Goal: Find specific page/section: Find specific page/section

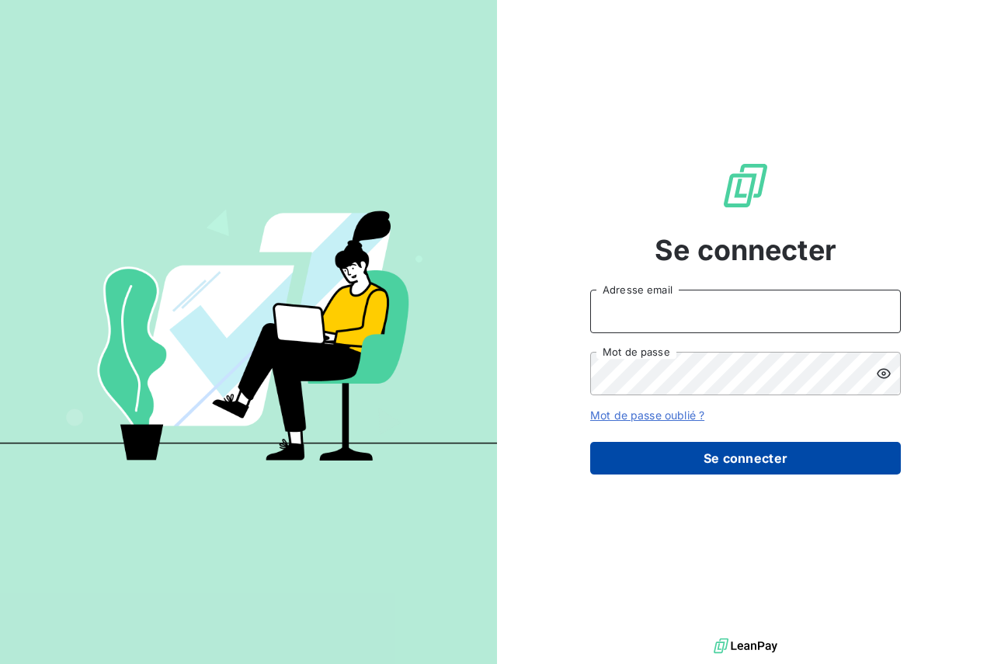
type input "[PERSON_NAME][EMAIL_ADDRESS][PERSON_NAME][PERSON_NAME][DOMAIN_NAME]"
click at [640, 461] on button "Se connecter" at bounding box center [745, 458] width 311 height 33
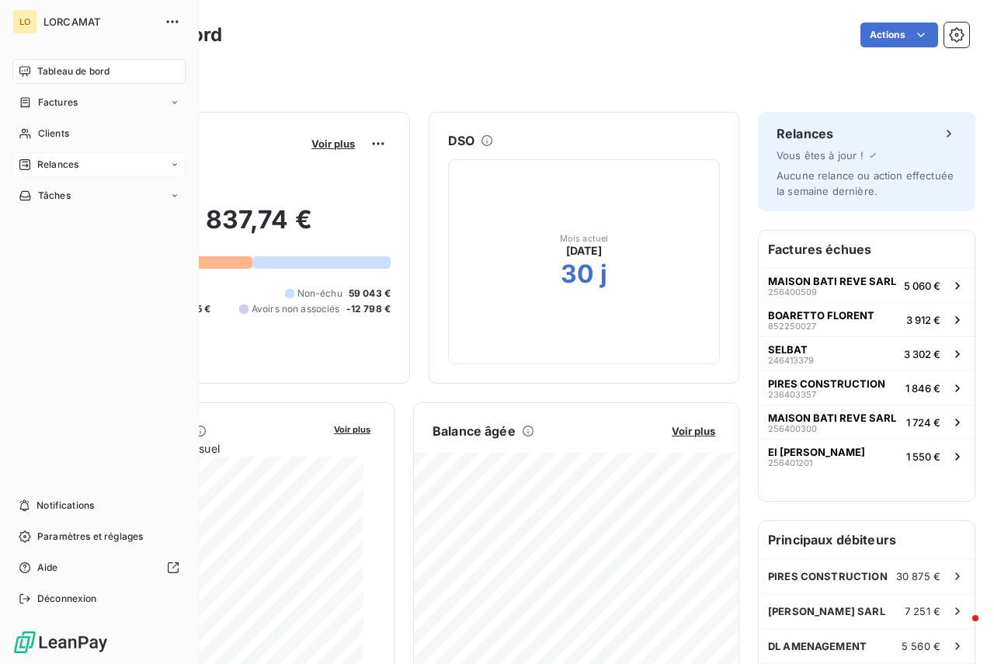
click at [126, 164] on div "Relances" at bounding box center [98, 164] width 173 height 25
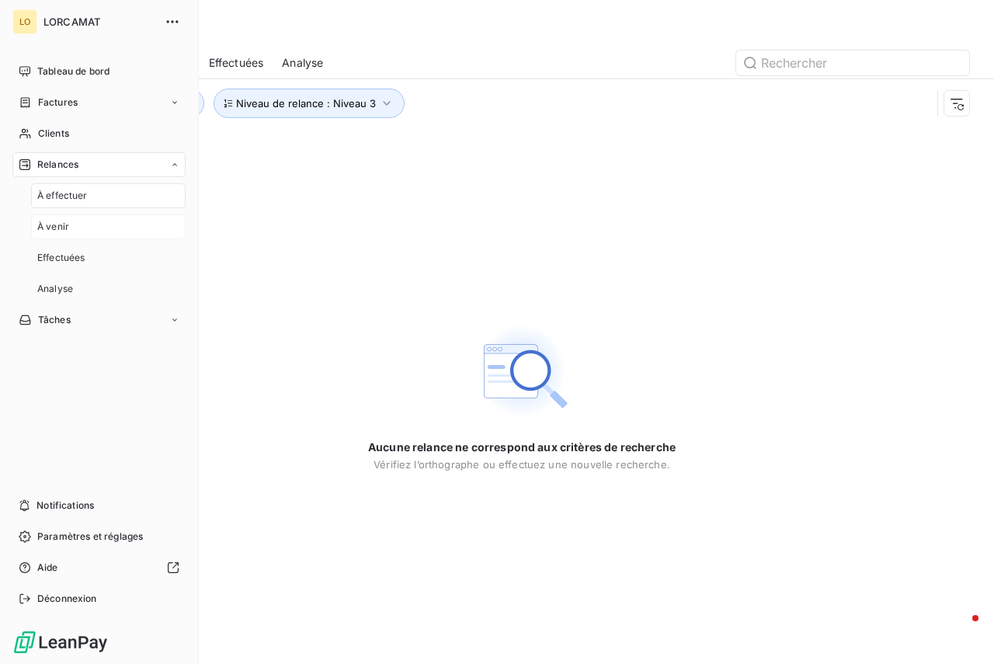
click at [71, 224] on div "À venir" at bounding box center [108, 226] width 155 height 25
